Goal: Task Accomplishment & Management: Use online tool/utility

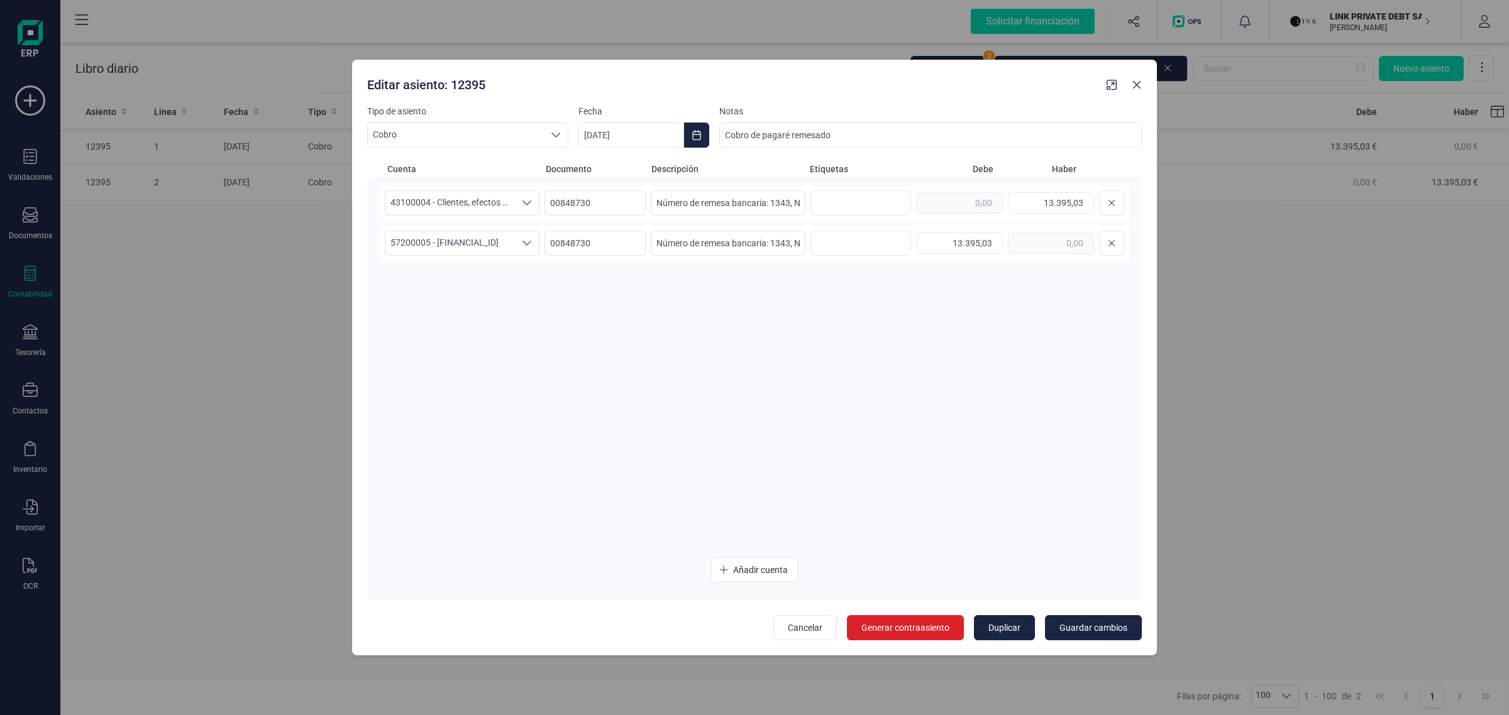
click at [1135, 89] on icon "Close" at bounding box center [1137, 85] width 10 height 10
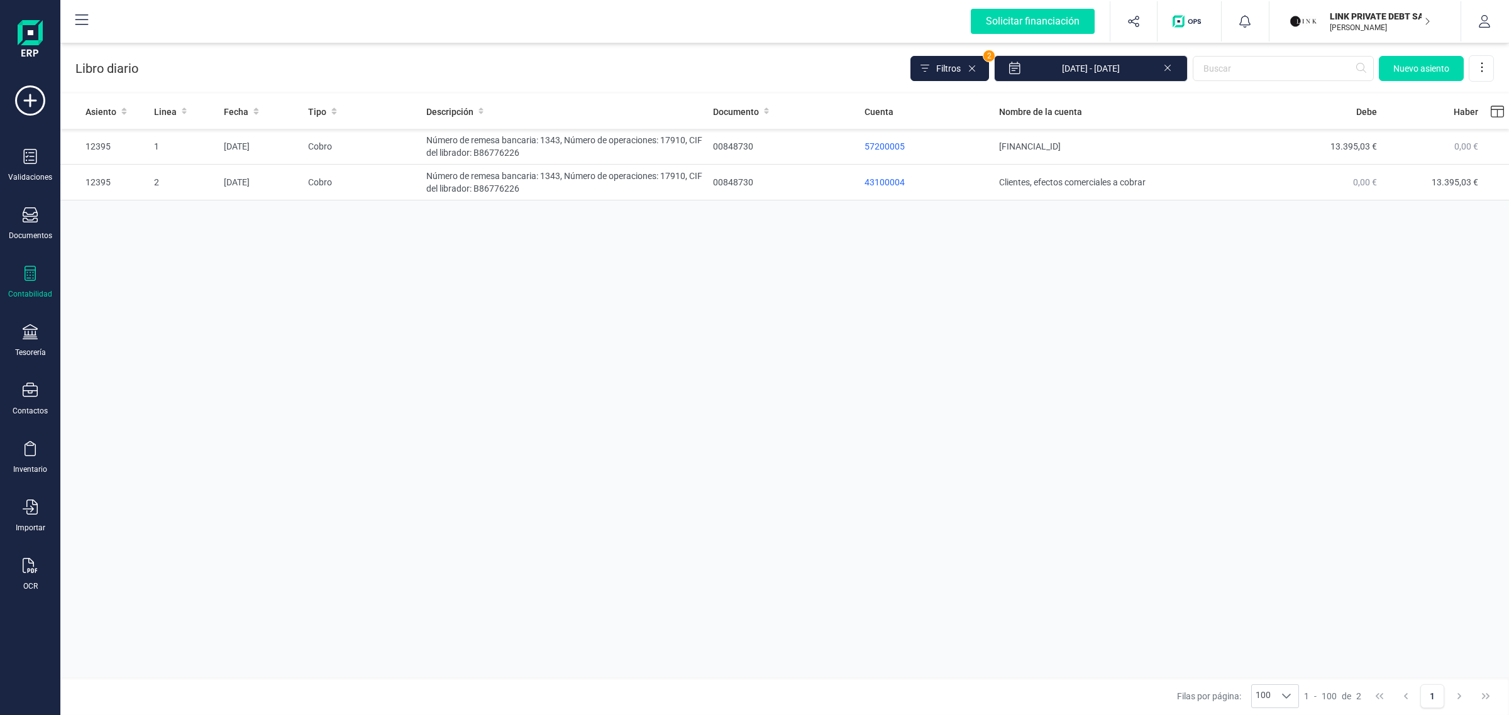
click at [1345, 13] on p "LINK PRIVATE DEBT SA" at bounding box center [1380, 16] width 101 height 13
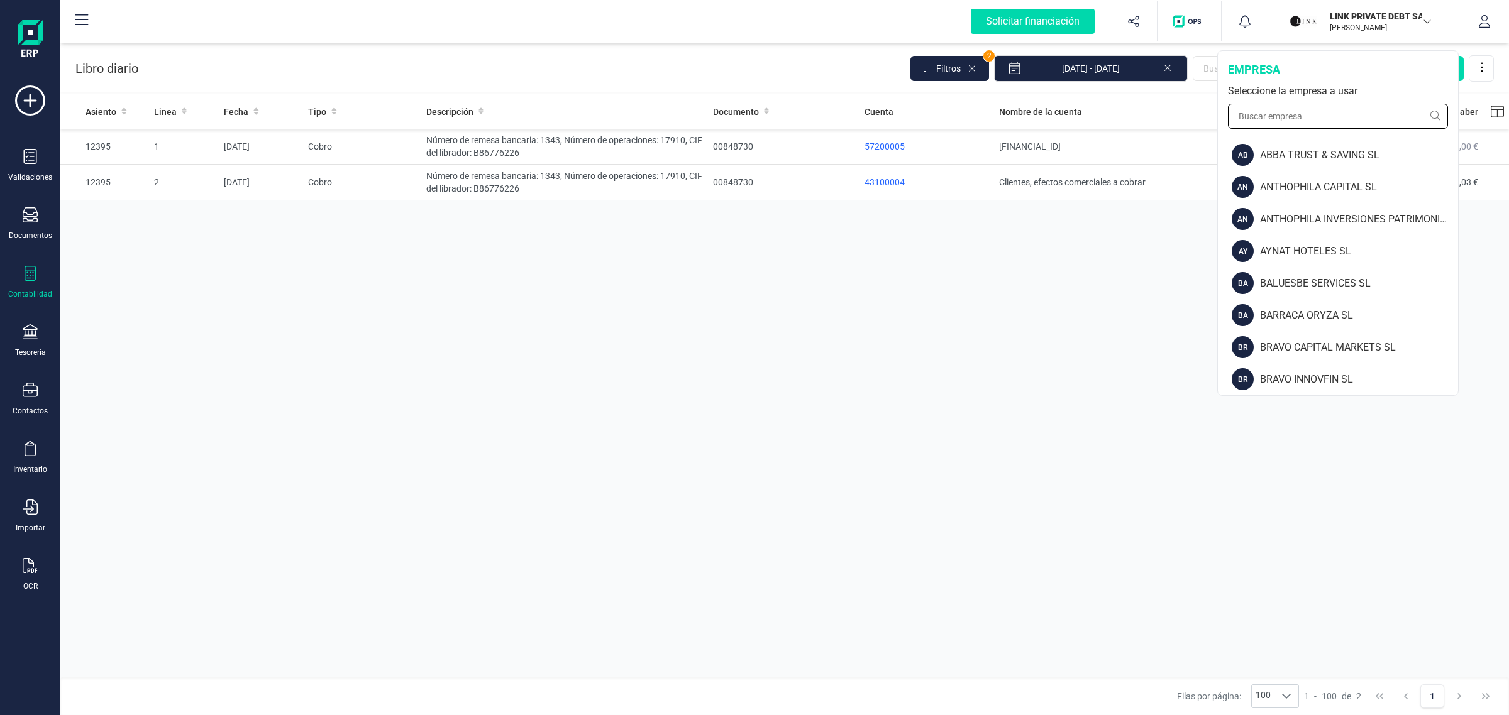
click at [1255, 114] on input "text" at bounding box center [1338, 116] width 220 height 25
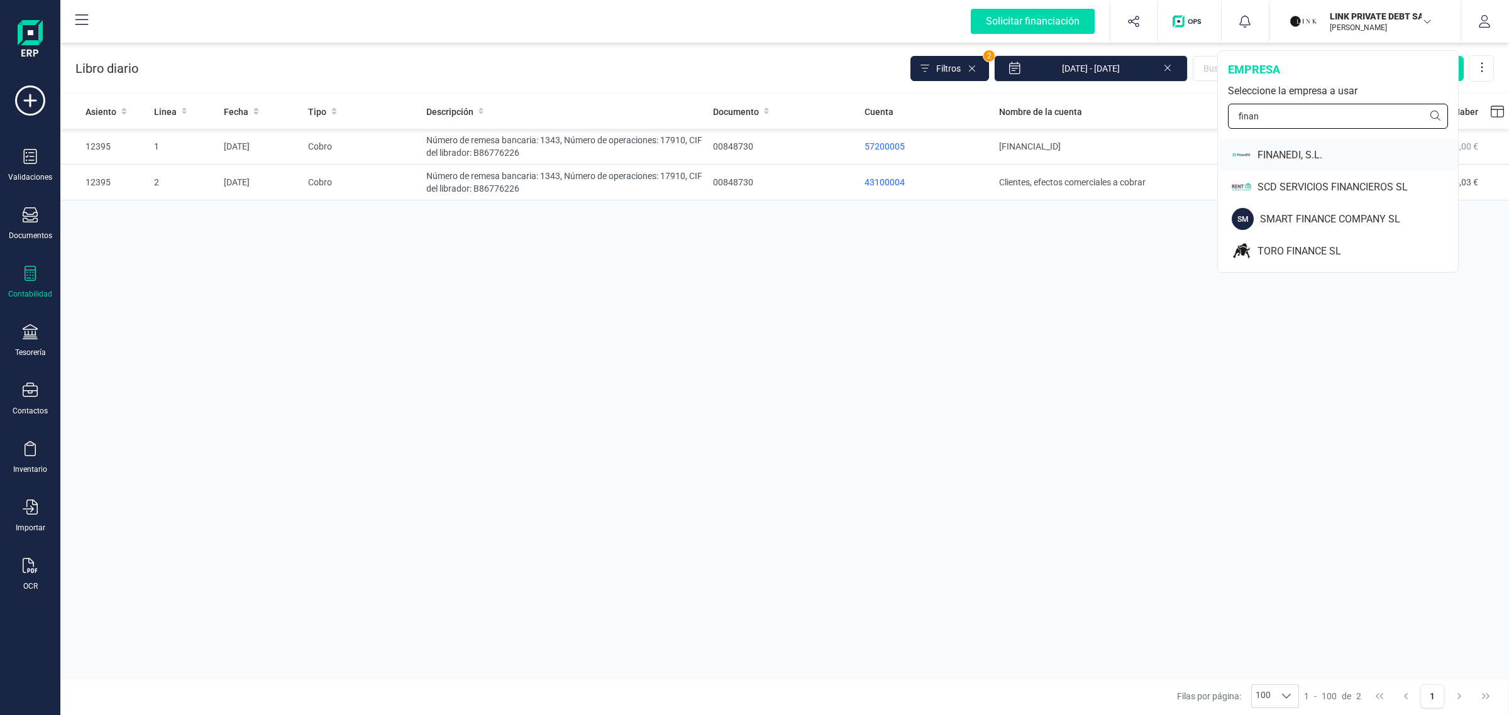
type input "finan"
click at [1281, 148] on div "FINANEDI, S.L." at bounding box center [1357, 155] width 201 height 15
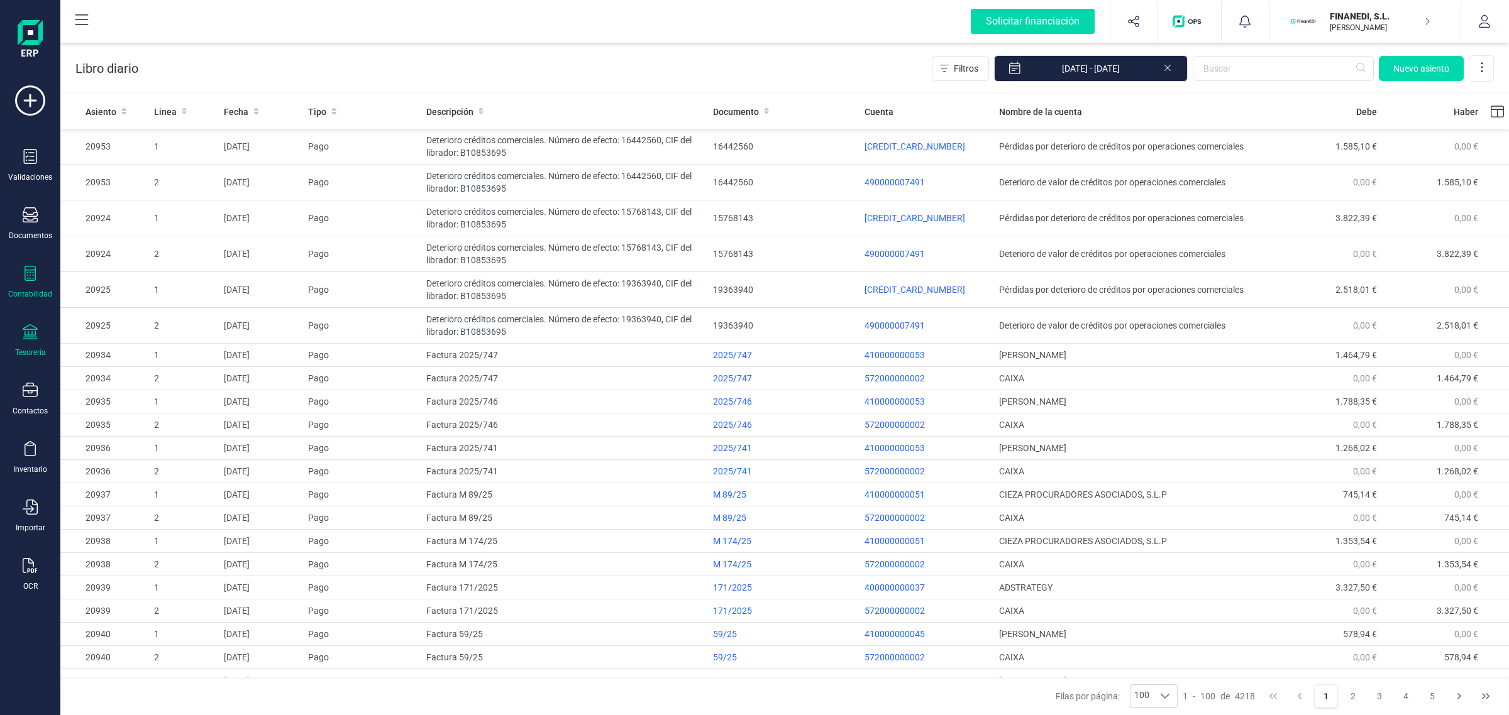
click at [30, 350] on div "Tesorería" at bounding box center [30, 353] width 31 height 10
click at [36, 277] on icon at bounding box center [30, 273] width 15 height 15
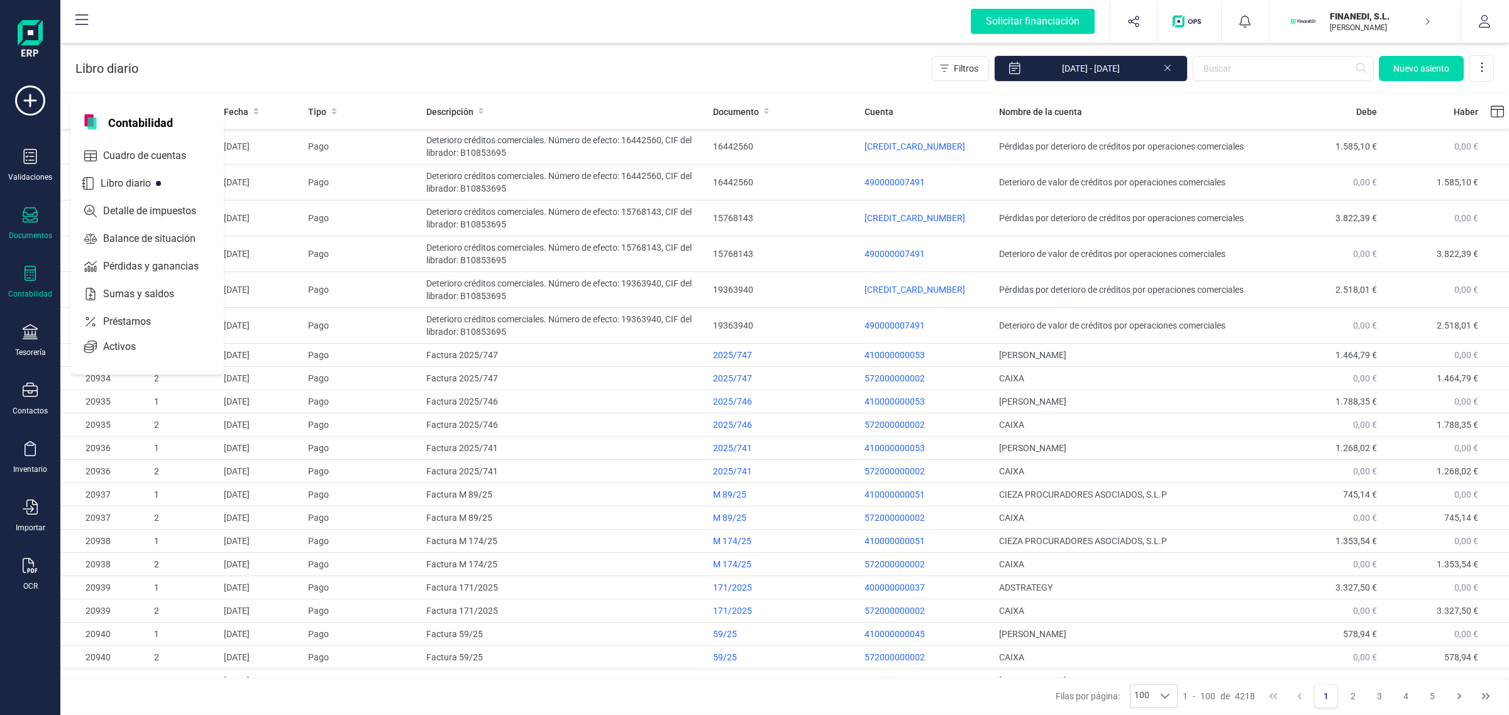
click at [39, 222] on div "Documentos" at bounding box center [30, 223] width 50 height 33
click at [104, 262] on span "Tickets" at bounding box center [128, 260] width 60 height 15
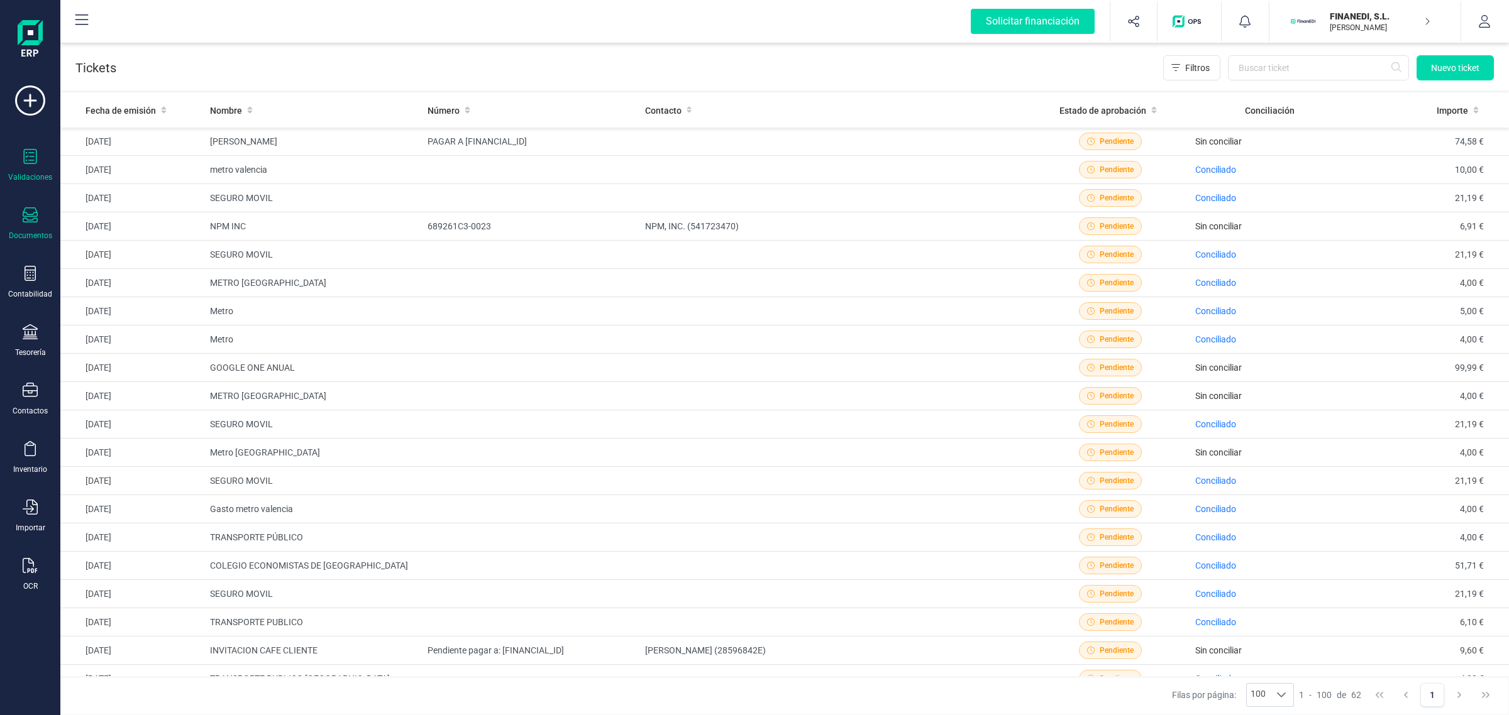
click at [35, 153] on icon at bounding box center [30, 156] width 15 height 15
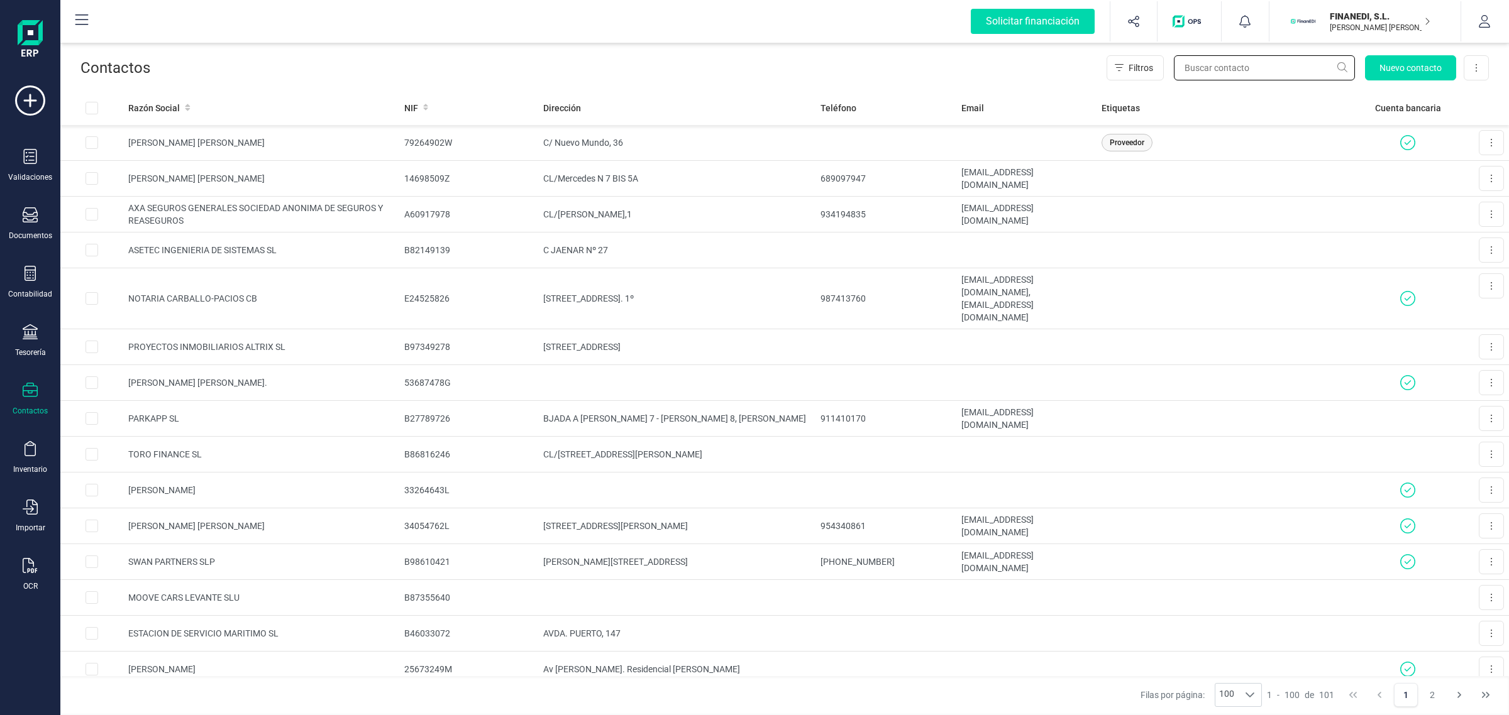
click at [1202, 63] on input "text" at bounding box center [1264, 67] width 181 height 25
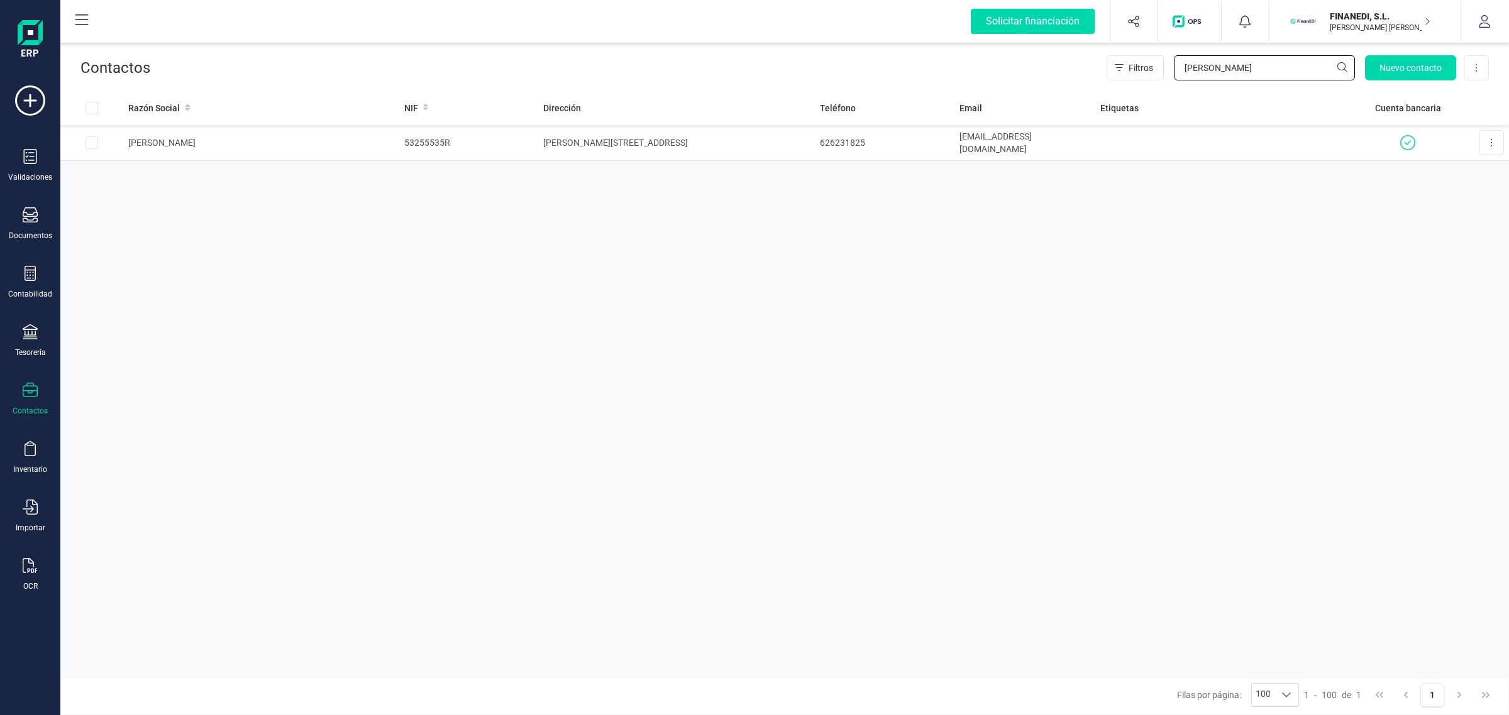
type input "[PERSON_NAME]"
click at [380, 146] on td "[PERSON_NAME]" at bounding box center [261, 143] width 276 height 36
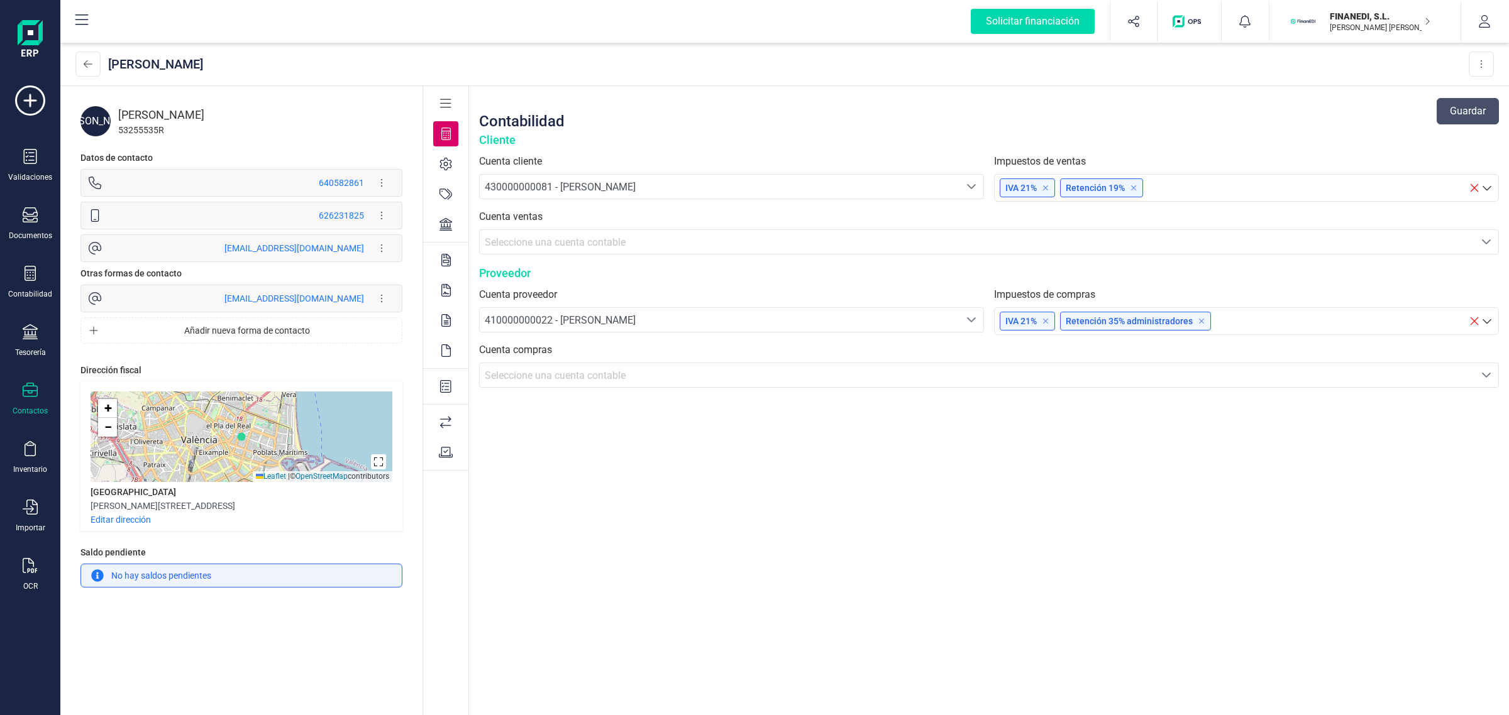
click at [850, 545] on div "Contabilidad Guardar Cliente Cuenta cliente 430000000081 - [PERSON_NAME] 430000…" at bounding box center [989, 401] width 1040 height 631
click at [39, 325] on div "Tesorería" at bounding box center [30, 340] width 50 height 33
click at [145, 208] on span "Cuentas bancarias" at bounding box center [153, 214] width 111 height 15
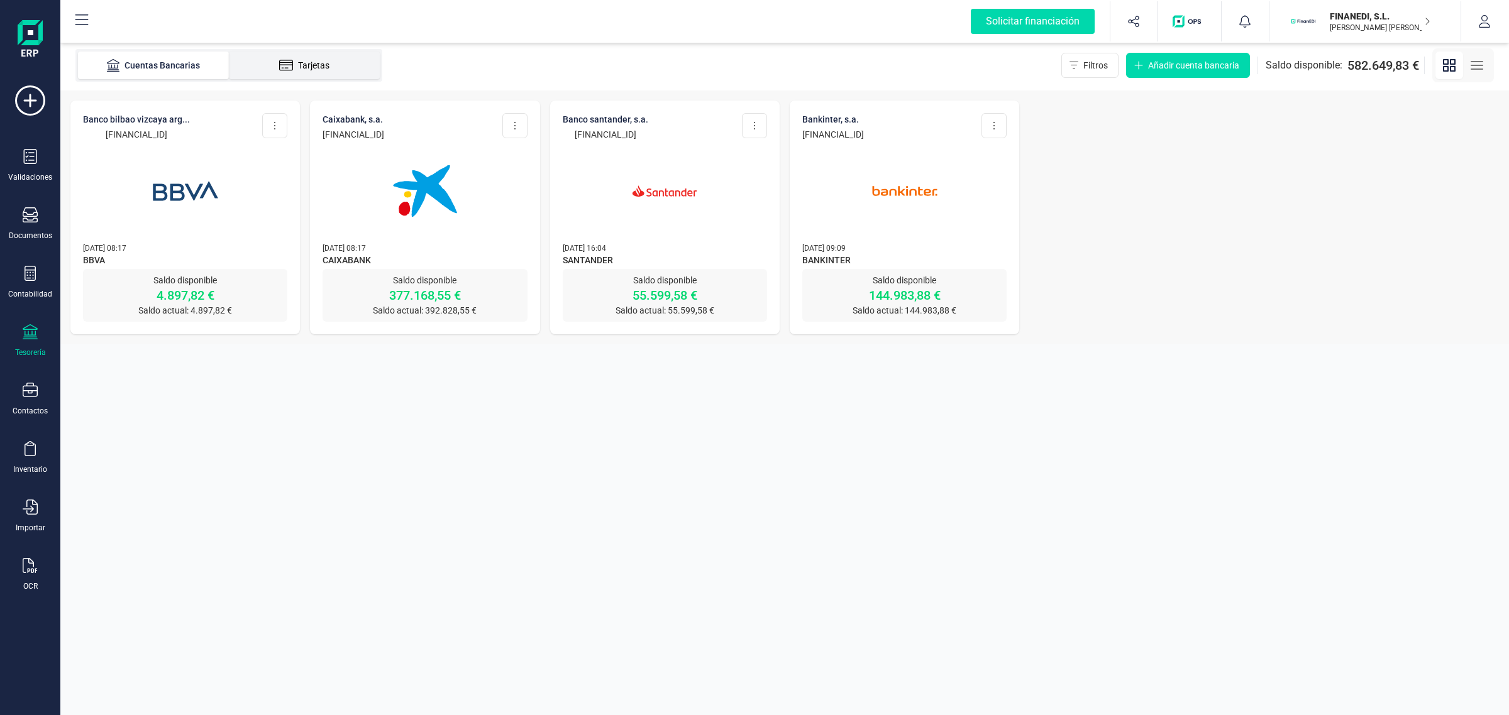
click at [302, 60] on div "Tarjetas" at bounding box center [304, 65] width 101 height 13
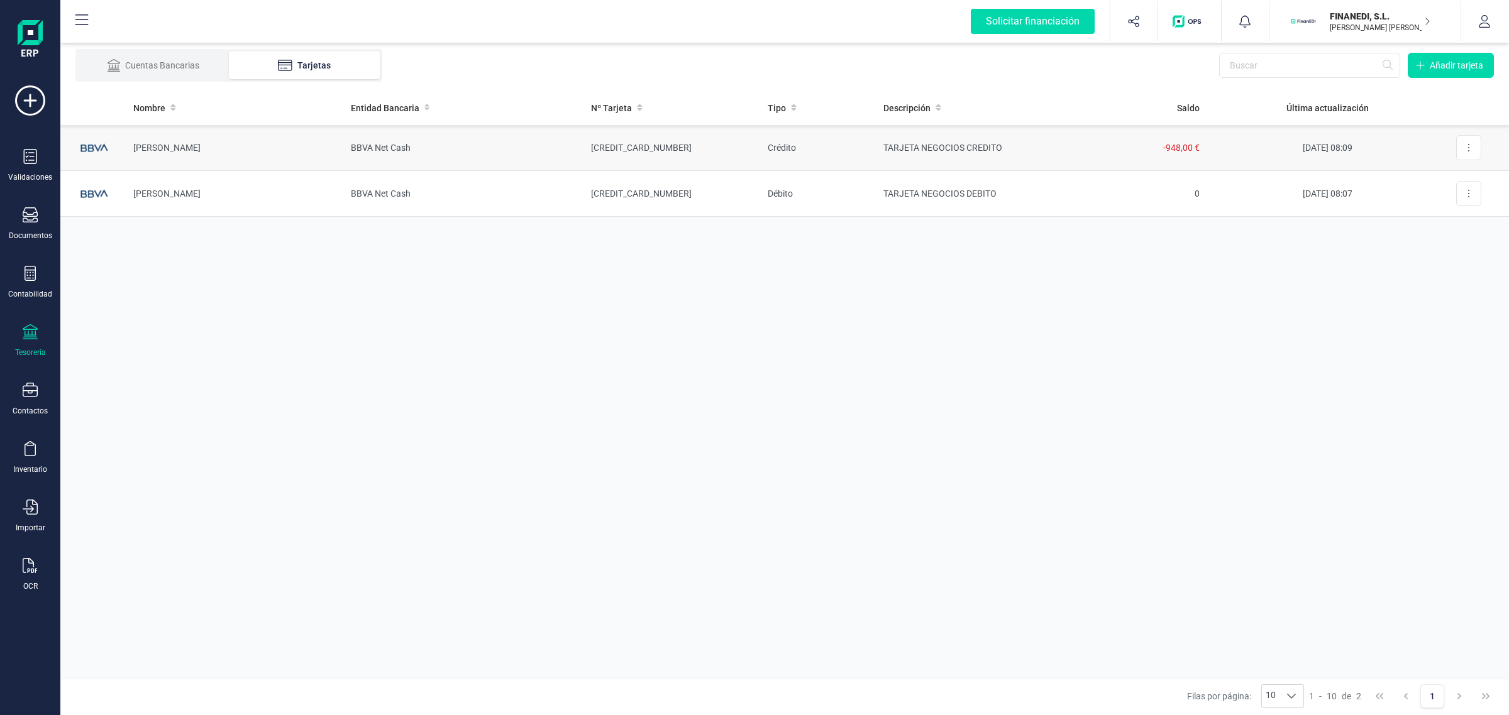
click at [190, 148] on td "[PERSON_NAME]" at bounding box center [232, 148] width 218 height 46
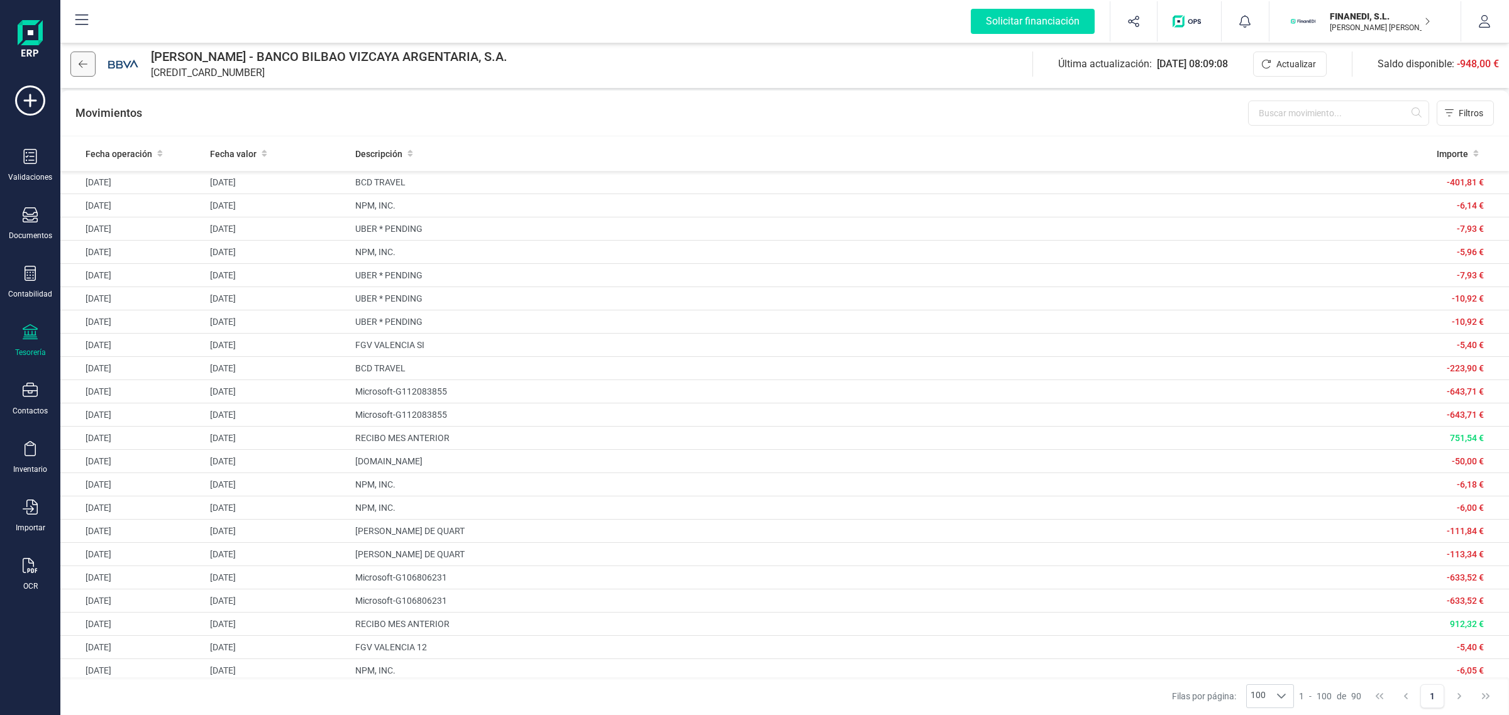
click at [83, 72] on button at bounding box center [82, 64] width 25 height 25
